Goal: Task Accomplishment & Management: Manage account settings

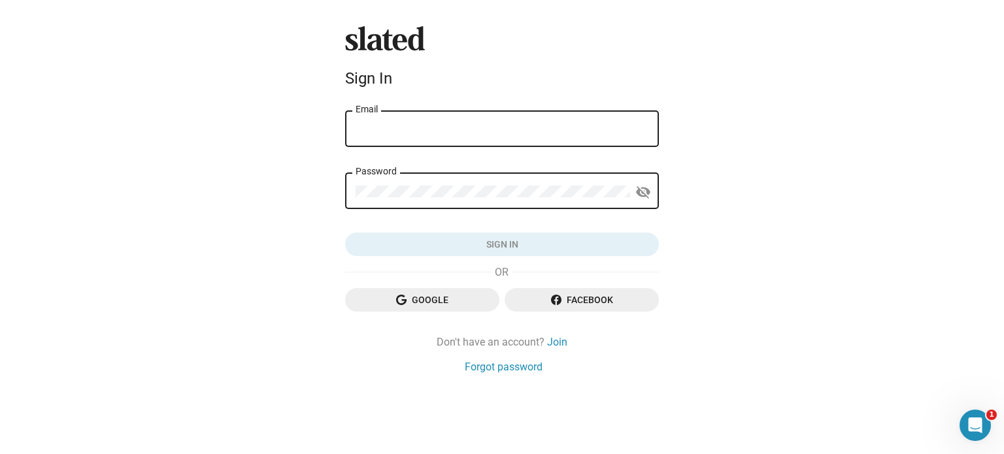
click at [447, 120] on div "Email" at bounding box center [502, 128] width 293 height 39
click at [443, 123] on div "Email" at bounding box center [502, 128] width 293 height 39
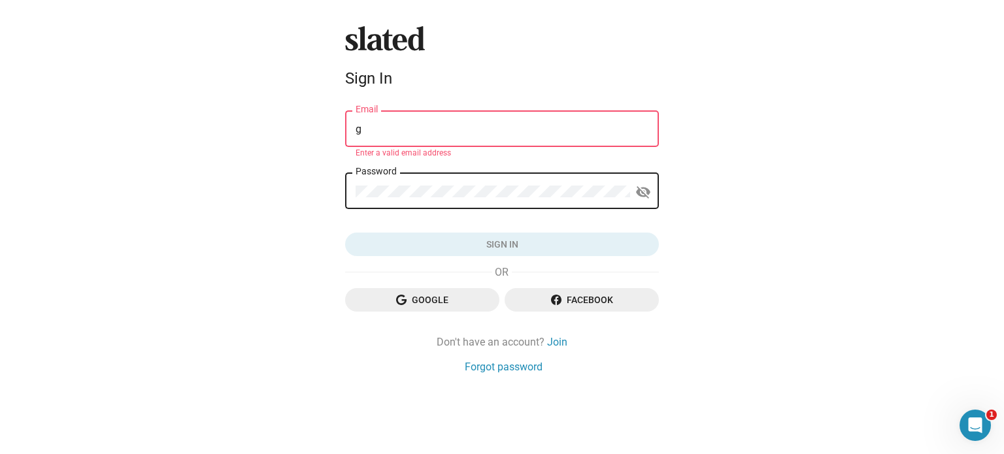
type input "[EMAIL_ADDRESS][DOMAIN_NAME]"
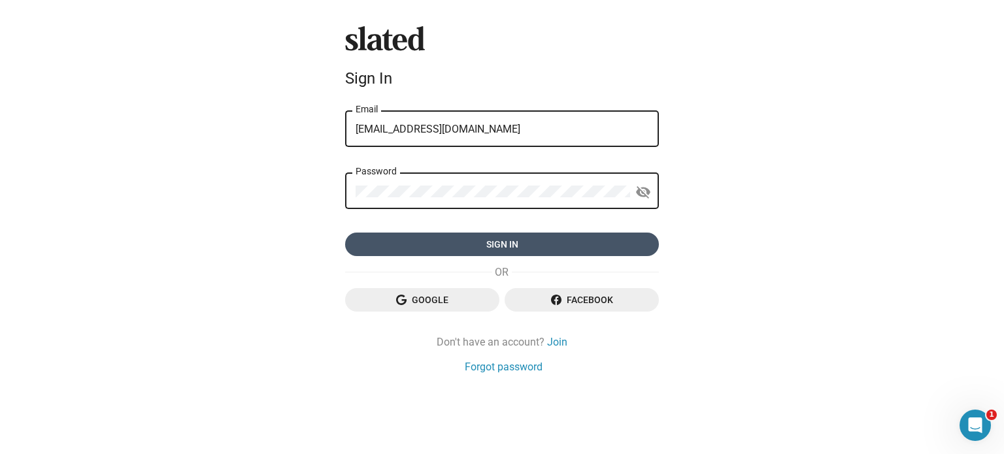
click at [481, 244] on span "Sign in" at bounding box center [502, 245] width 293 height 24
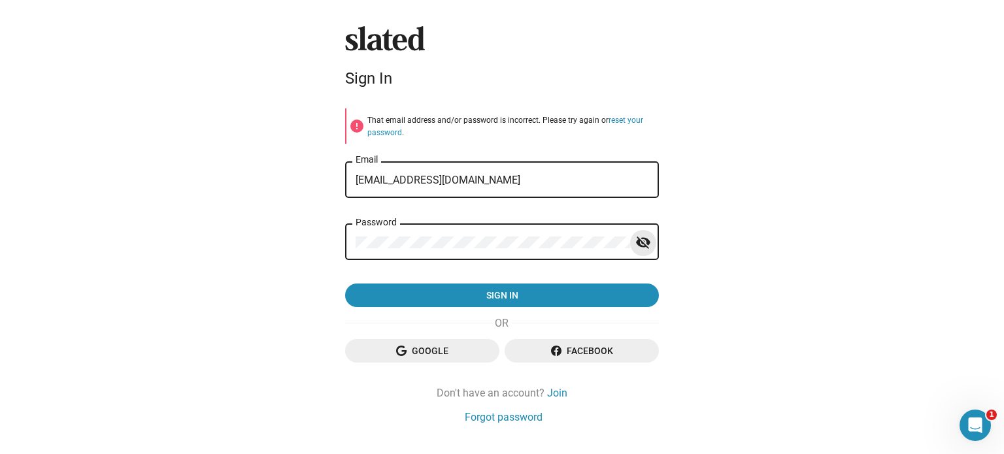
click at [638, 244] on mat-icon "visibility_off" at bounding box center [643, 243] width 16 height 20
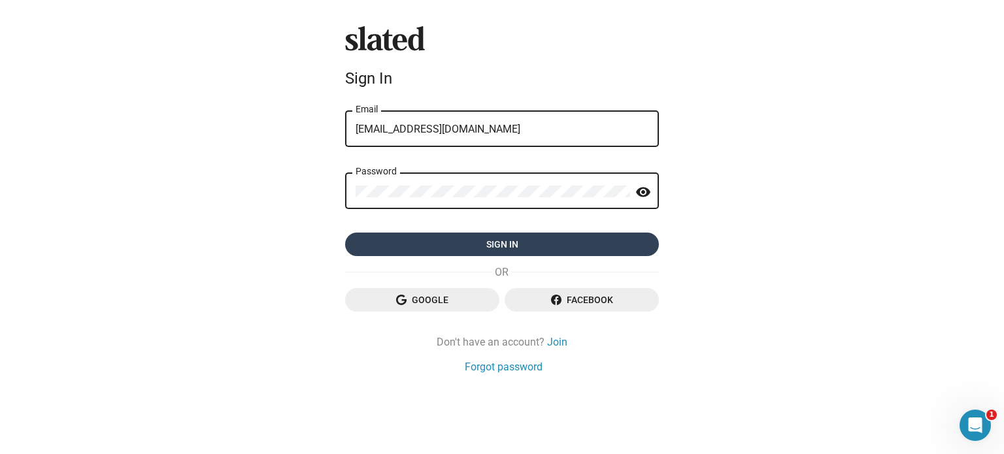
click at [503, 240] on span "Sign in" at bounding box center [502, 245] width 293 height 24
click at [410, 242] on form "[EMAIL_ADDRESS][DOMAIN_NAME] Email Password visibility Sign in" at bounding box center [502, 183] width 314 height 148
click at [578, 244] on span "Sign in" at bounding box center [502, 245] width 293 height 24
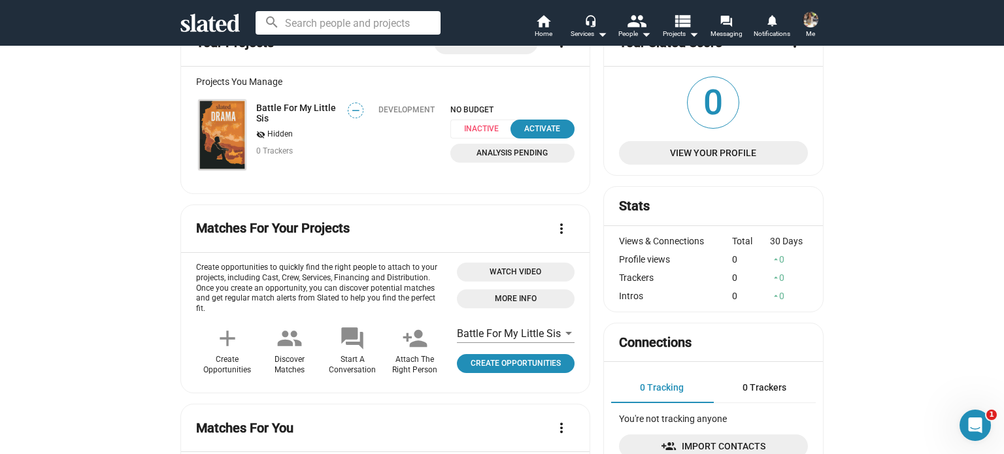
scroll to position [131, 0]
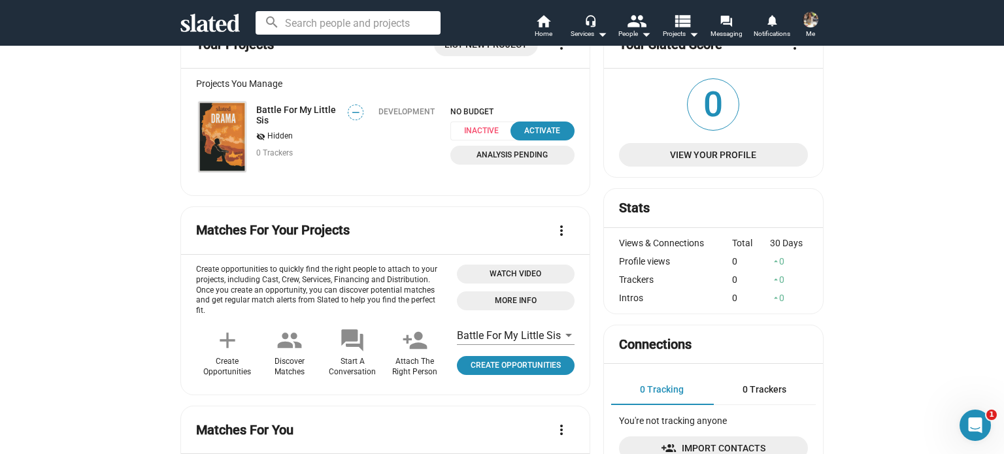
click at [492, 156] on span "Analysis Pending" at bounding box center [512, 155] width 109 height 14
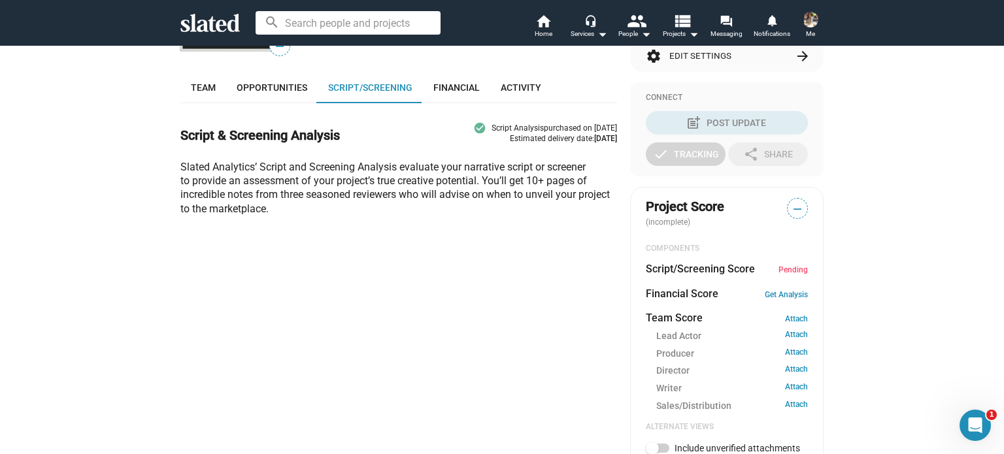
scroll to position [261, 0]
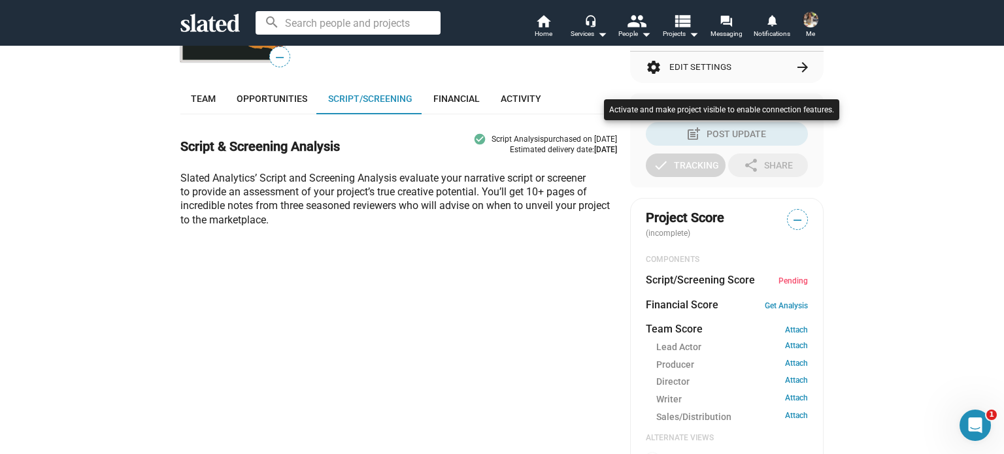
drag, startPoint x: 1001, startPoint y: 216, endPoint x: 1001, endPoint y: 237, distance: 20.3
click at [1001, 237] on div at bounding box center [502, 227] width 1004 height 454
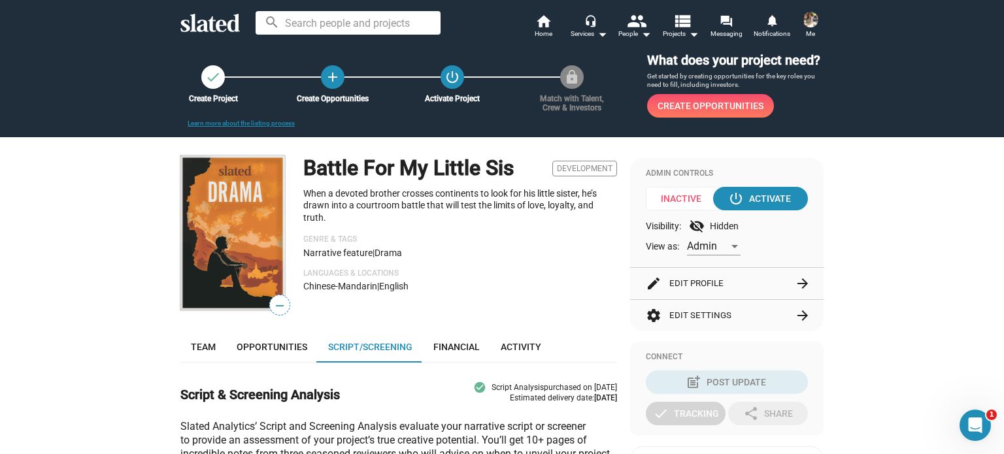
scroll to position [0, 0]
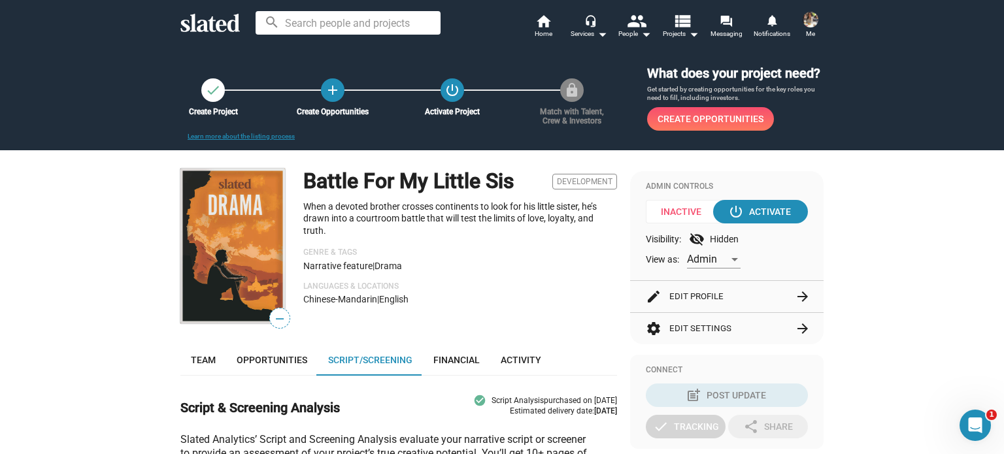
drag, startPoint x: 909, startPoint y: 1, endPoint x: 68, endPoint y: 218, distance: 868.3
click at [808, 26] on span "Me" at bounding box center [810, 34] width 9 height 16
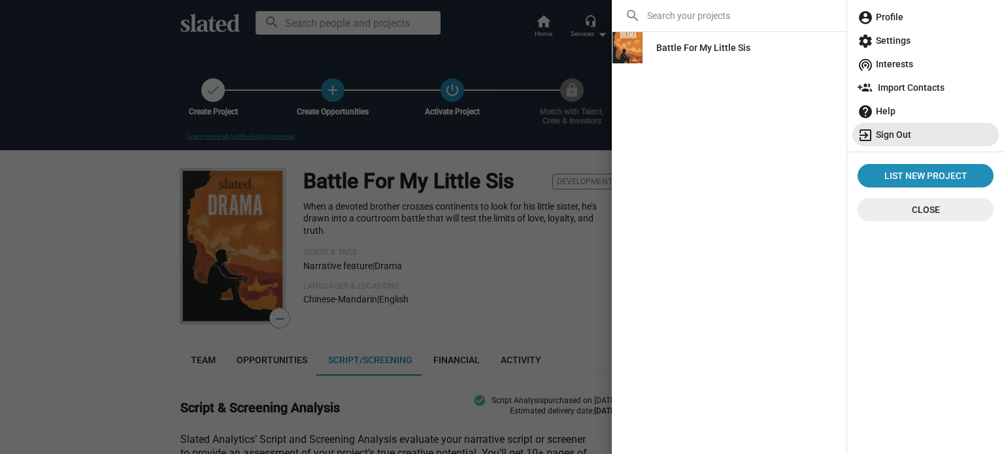
click at [917, 141] on span "exit_to_app Sign Out" at bounding box center [926, 135] width 136 height 24
click at [896, 135] on span "exit_to_app Sign Out" at bounding box center [926, 135] width 136 height 24
